Goal: Task Accomplishment & Management: Use online tool/utility

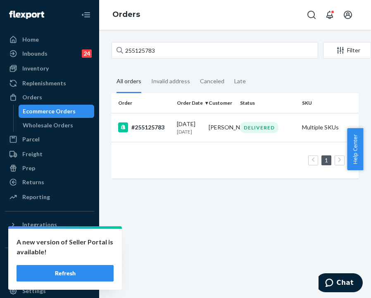
click at [136, 46] on input "255125783" at bounding box center [214, 50] width 206 height 17
click at [137, 46] on input "255125783" at bounding box center [214, 50] width 206 height 17
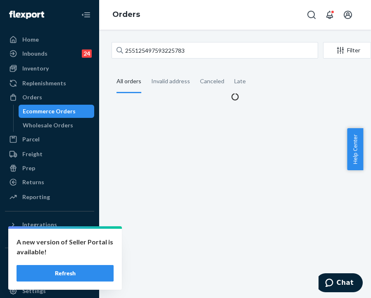
click at [137, 46] on input "255125497593225783" at bounding box center [214, 50] width 206 height 17
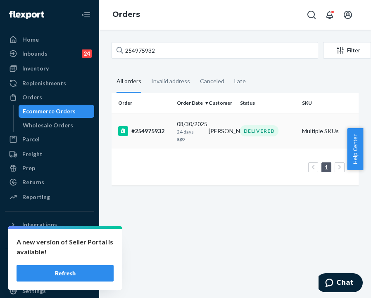
type input "254975932"
click at [192, 135] on p "24 days ago" at bounding box center [189, 135] width 25 height 14
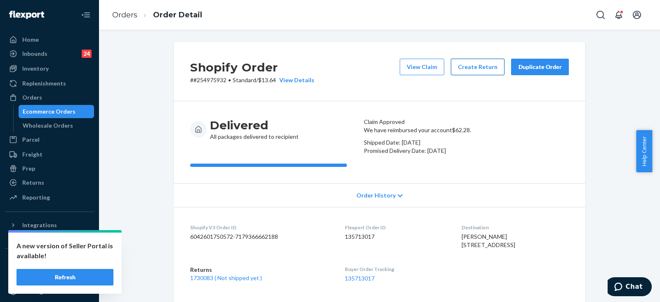
click at [370, 71] on button "Create Return" at bounding box center [478, 67] width 54 height 17
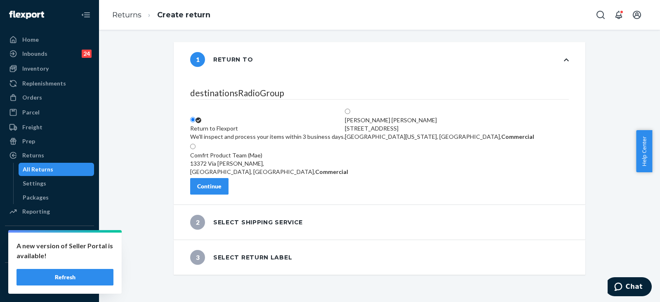
click at [229, 194] on button "Continue" at bounding box center [209, 186] width 38 height 17
